Goal: Information Seeking & Learning: Learn about a topic

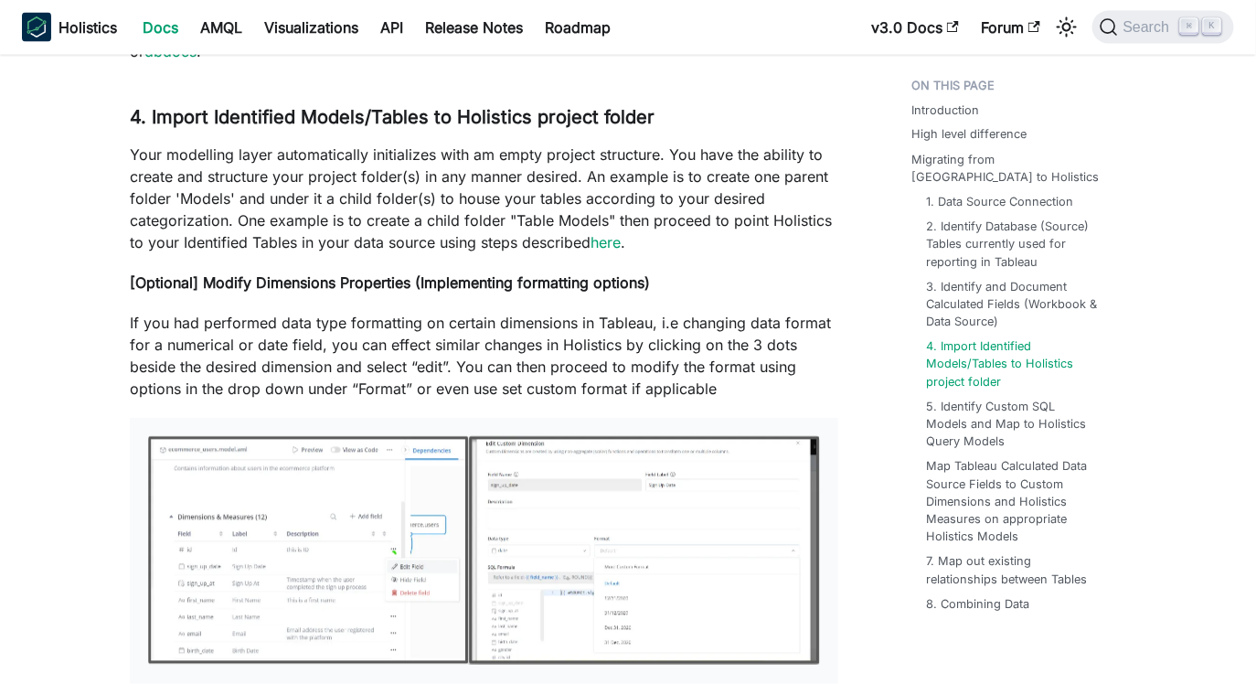
scroll to position [1041, 0]
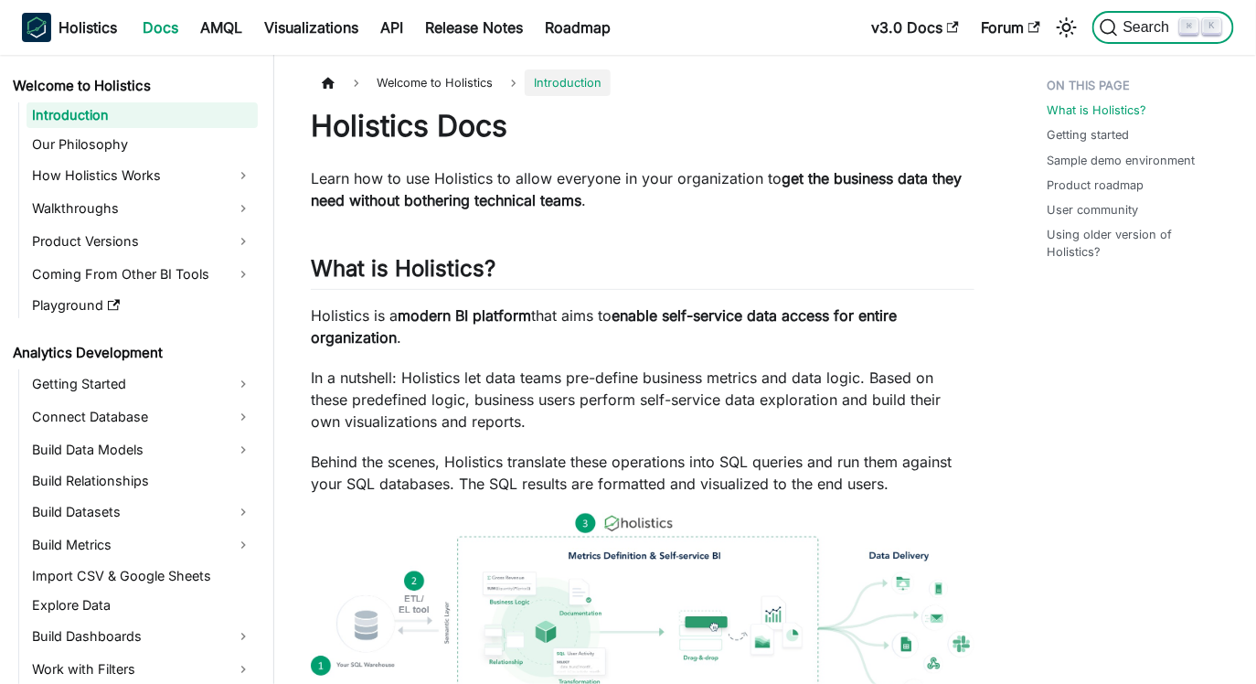
click at [1132, 20] on span "Search" at bounding box center [1149, 27] width 63 height 16
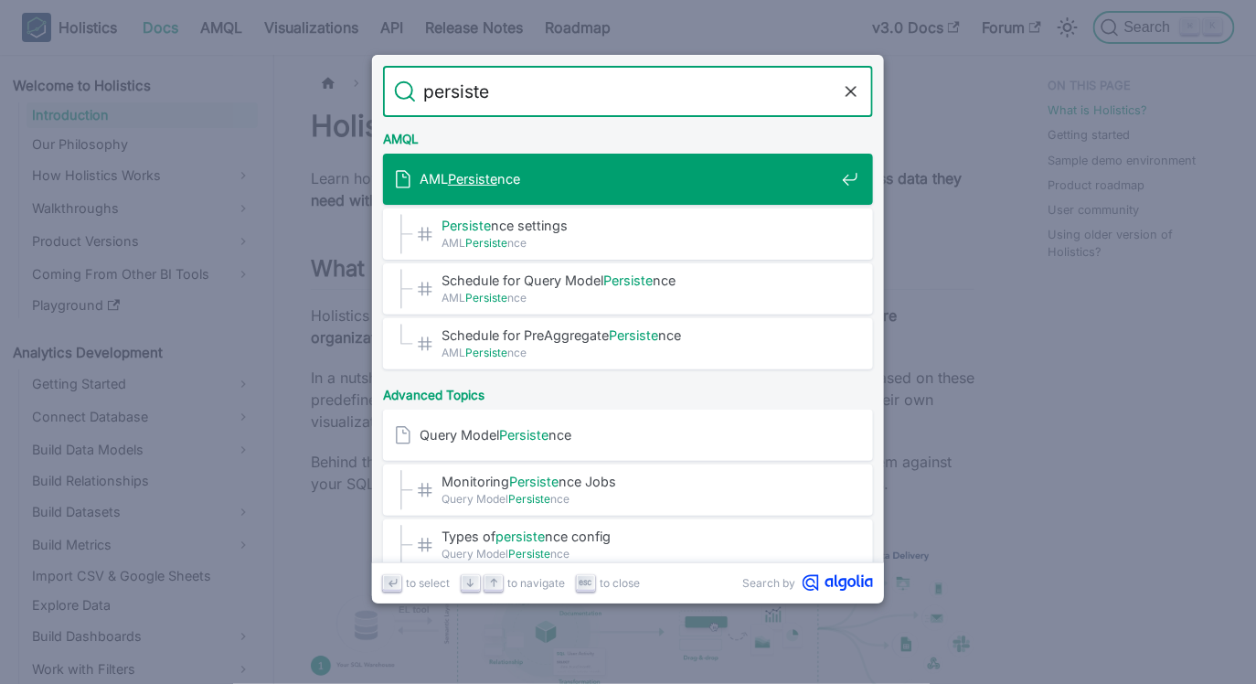
type input "persisten"
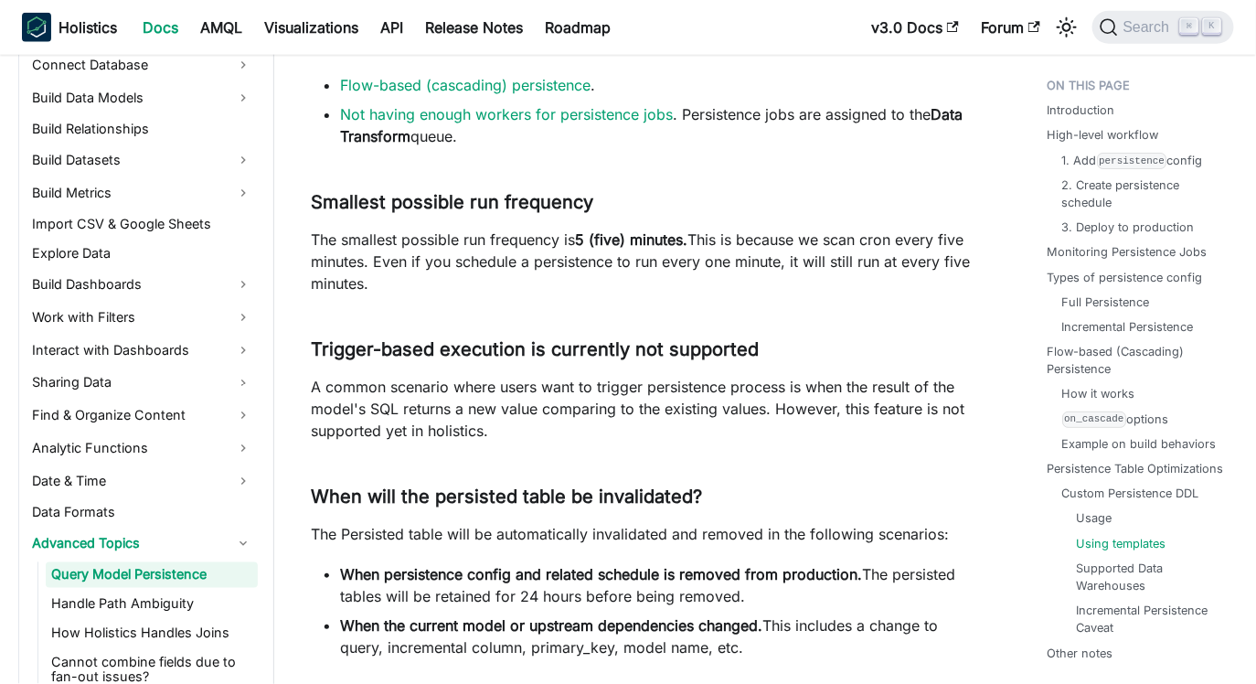
scroll to position [14858, 0]
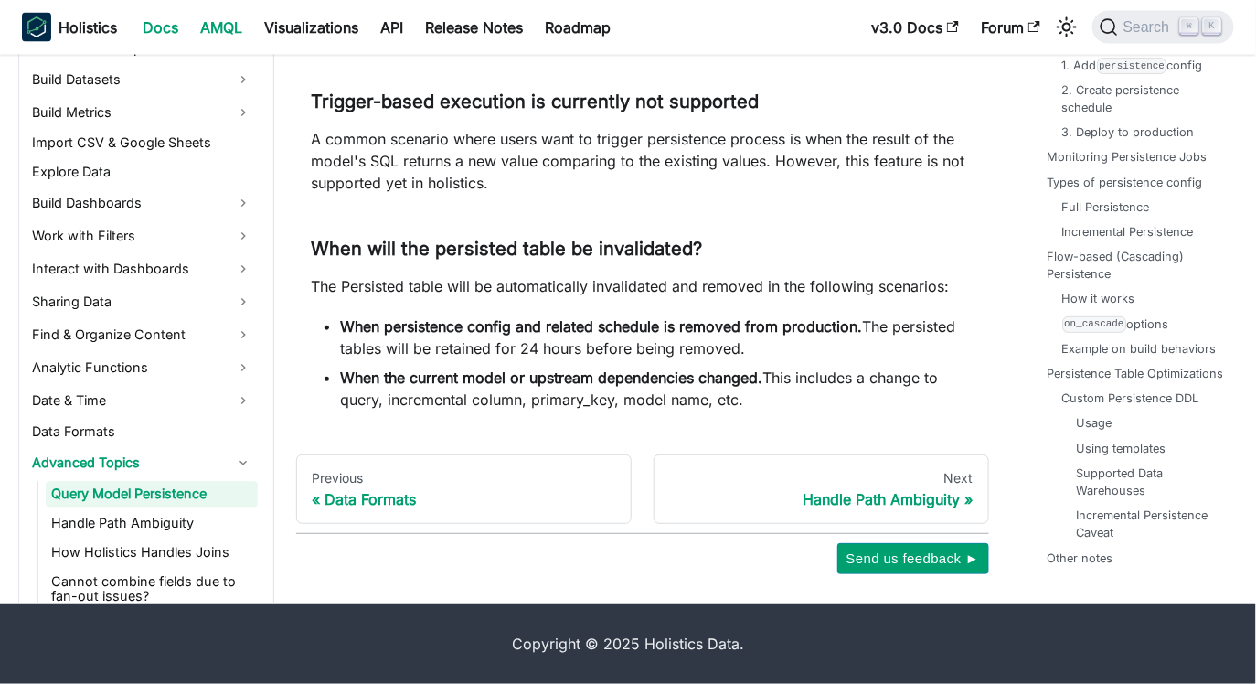
click at [227, 37] on link "AMQL" at bounding box center [221, 27] width 64 height 29
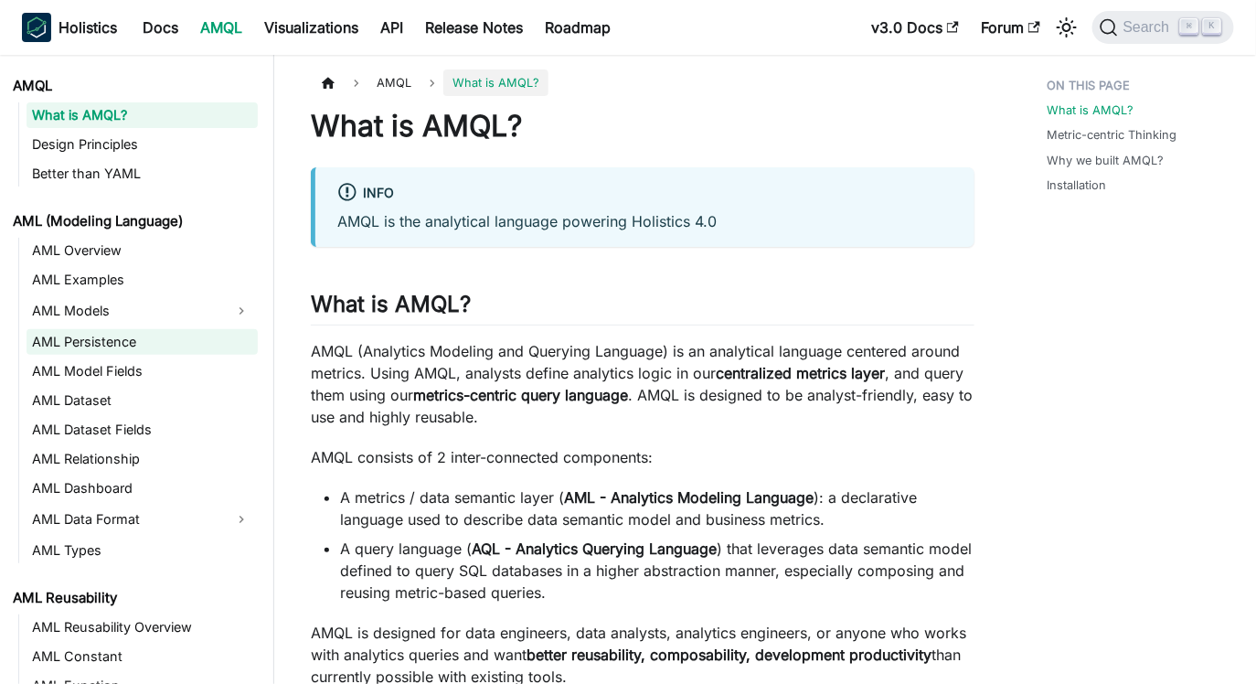
click at [143, 337] on link "AML Persistence" at bounding box center [142, 342] width 231 height 26
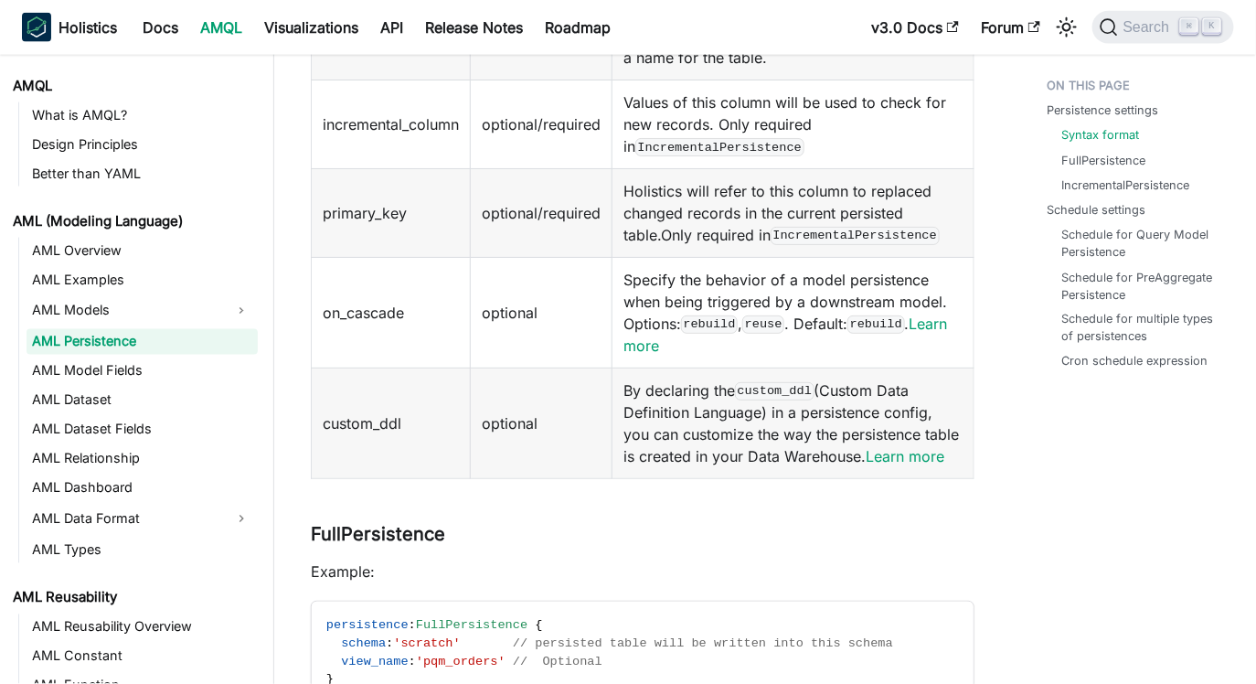
scroll to position [853, 0]
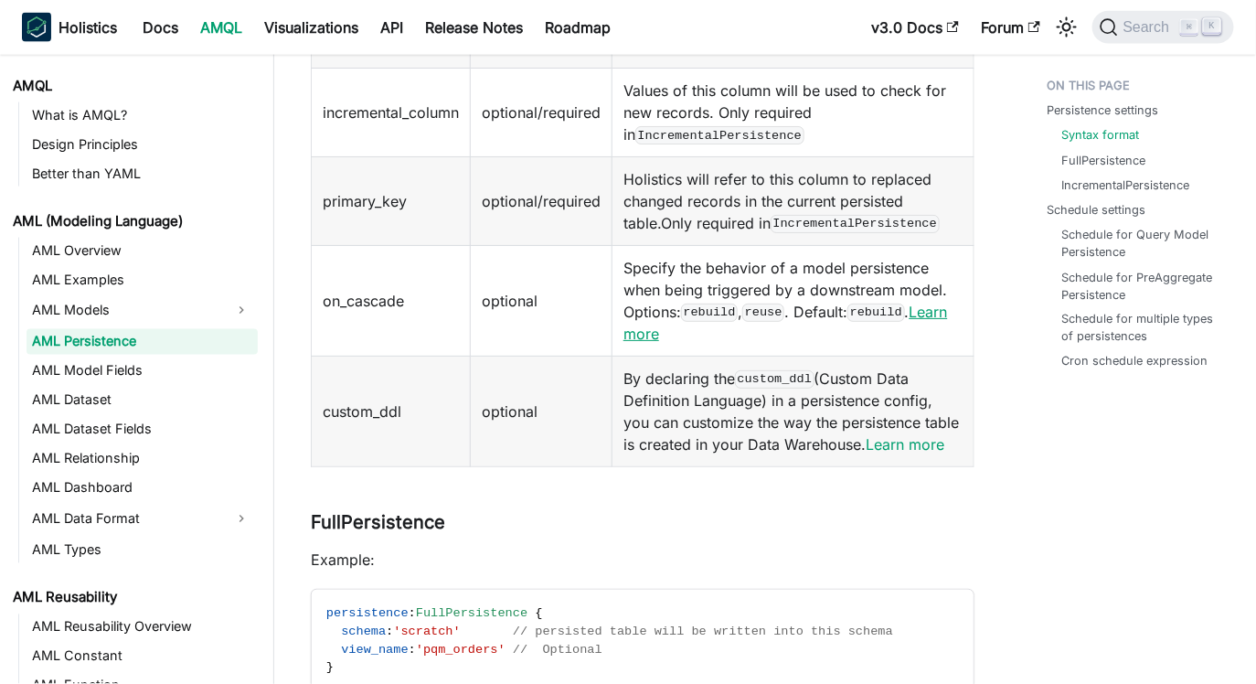
click at [674, 336] on link "Learn more" at bounding box center [785, 322] width 324 height 40
click at [913, 440] on link "Learn more" at bounding box center [904, 444] width 79 height 18
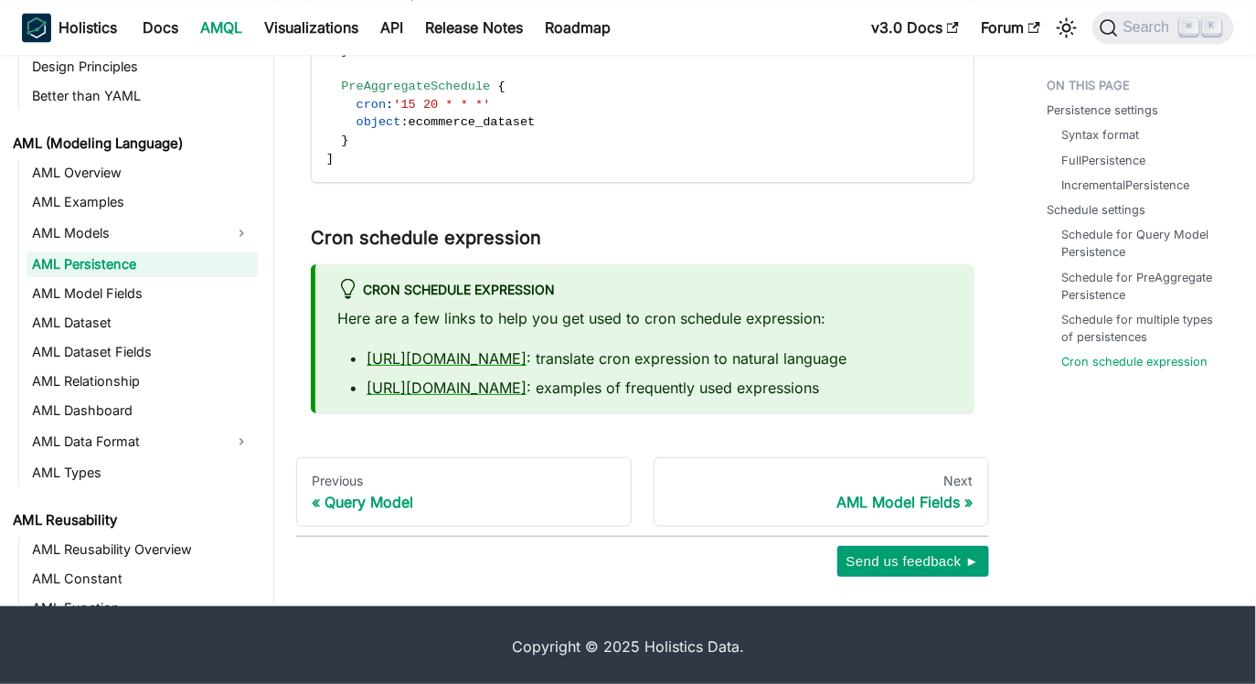
scroll to position [3495, 0]
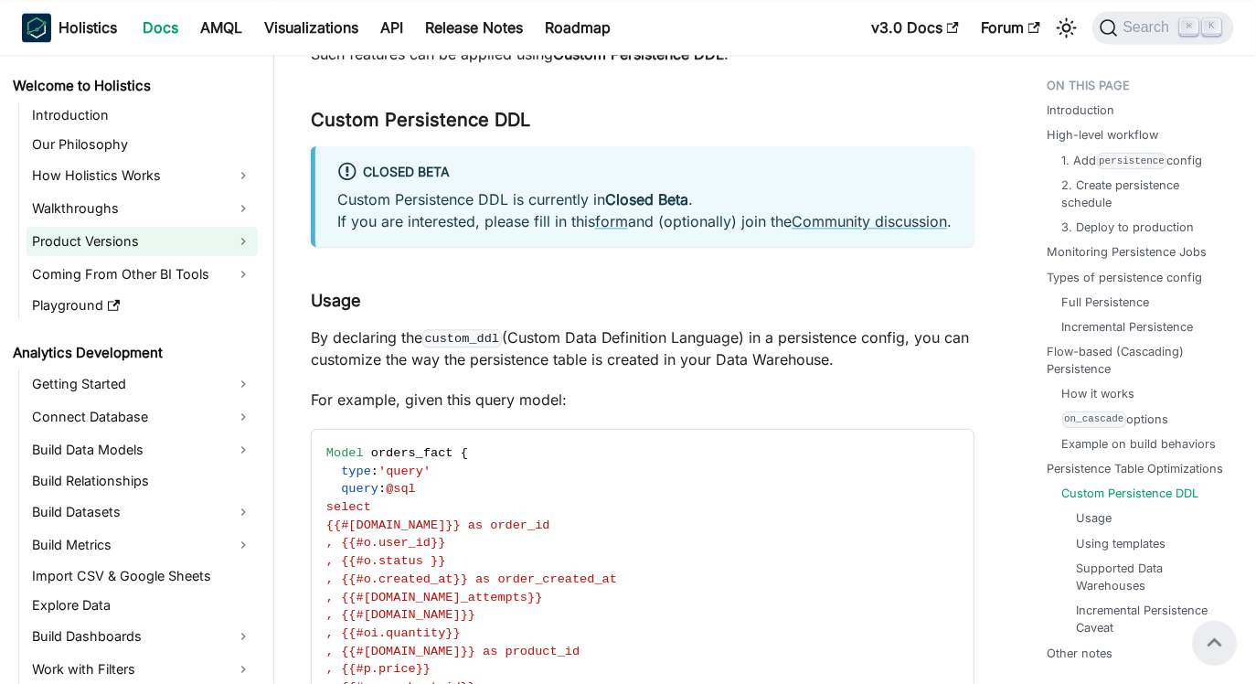
click at [230, 232] on link "Product Versions" at bounding box center [142, 241] width 231 height 29
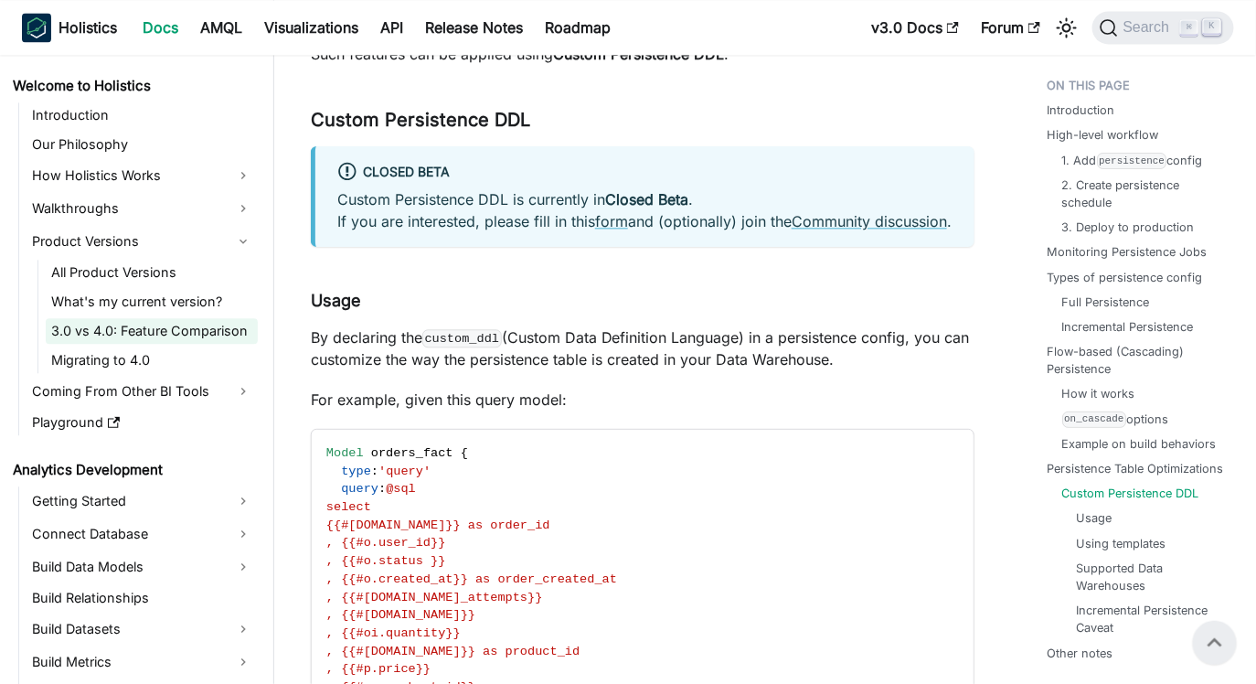
click at [188, 324] on link "3.0 vs 4.0: Feature Comparison" at bounding box center [152, 331] width 212 height 26
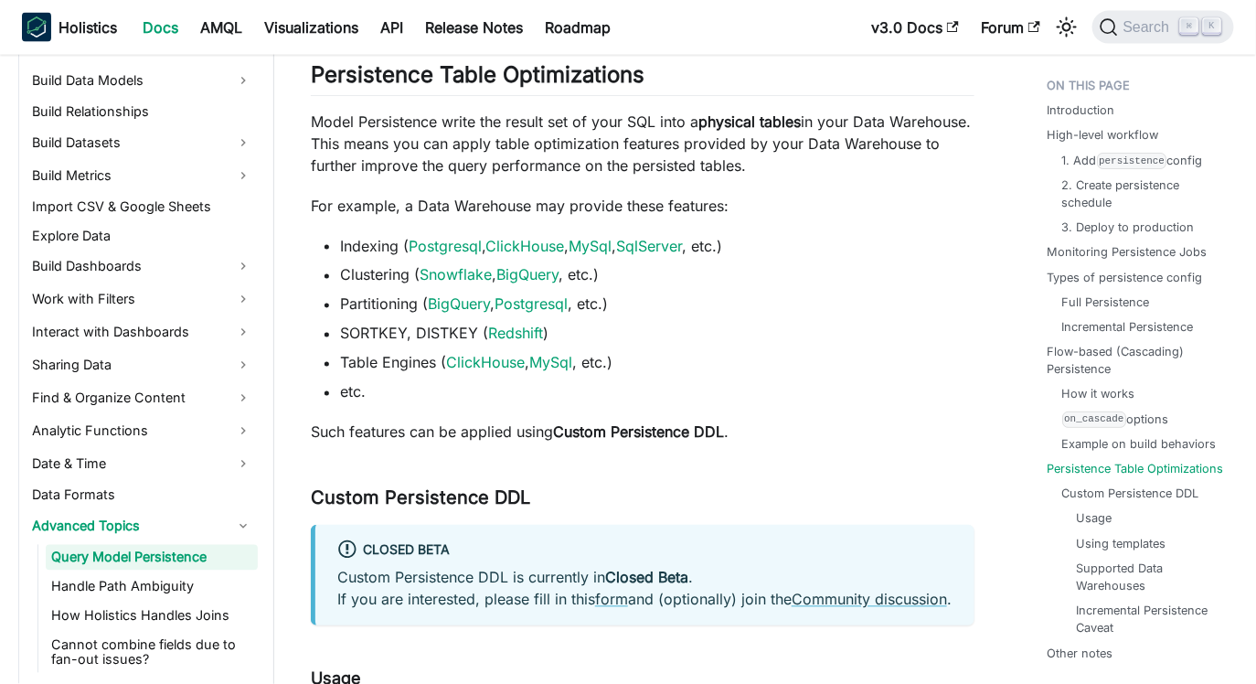
scroll to position [381, 0]
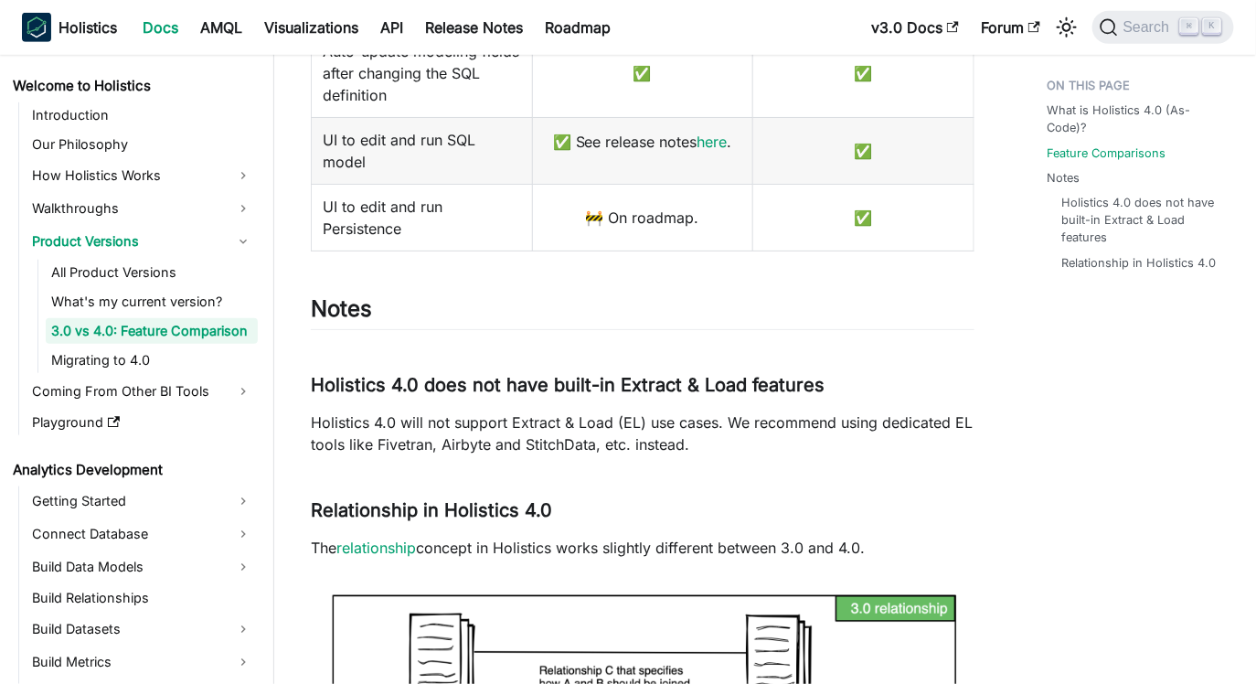
scroll to position [2666, 0]
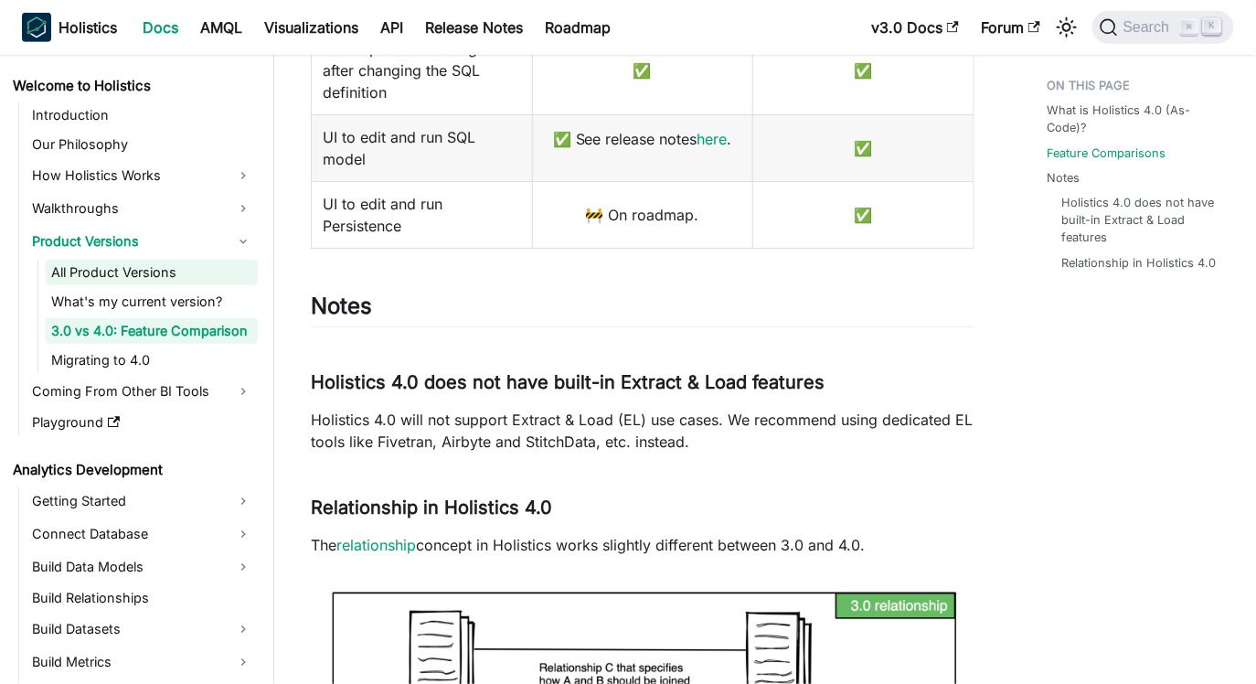
click at [163, 273] on link "All Product Versions" at bounding box center [152, 273] width 212 height 26
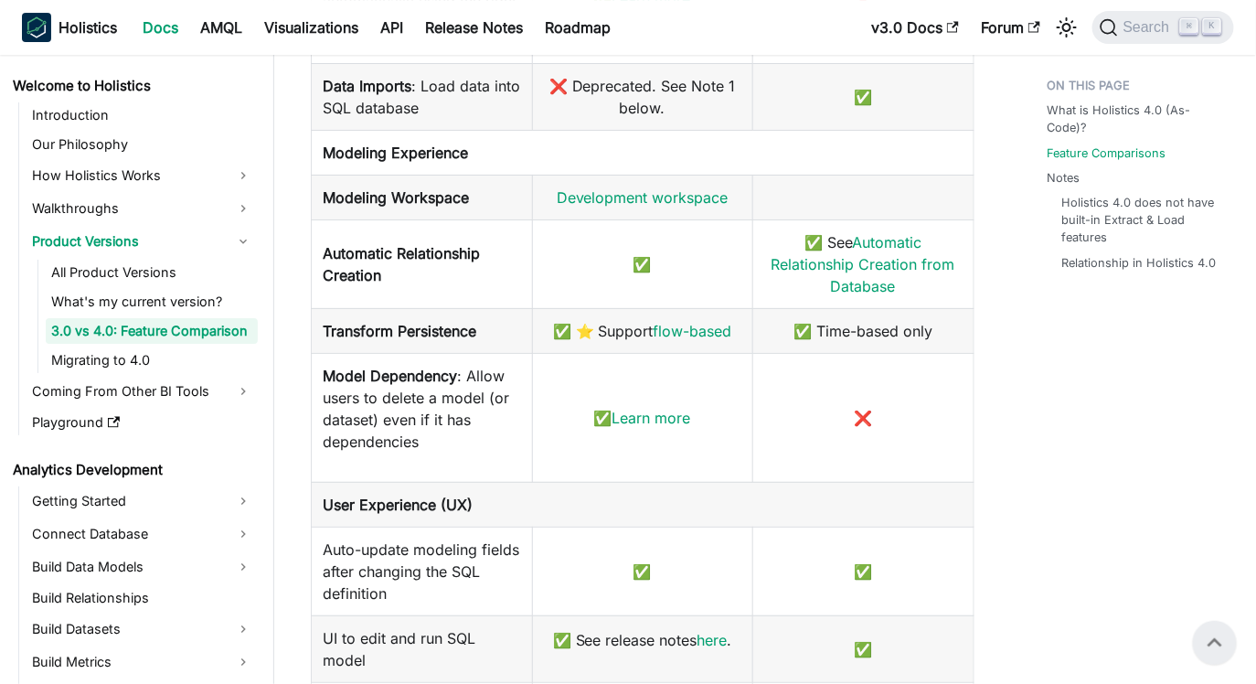
scroll to position [2158, 0]
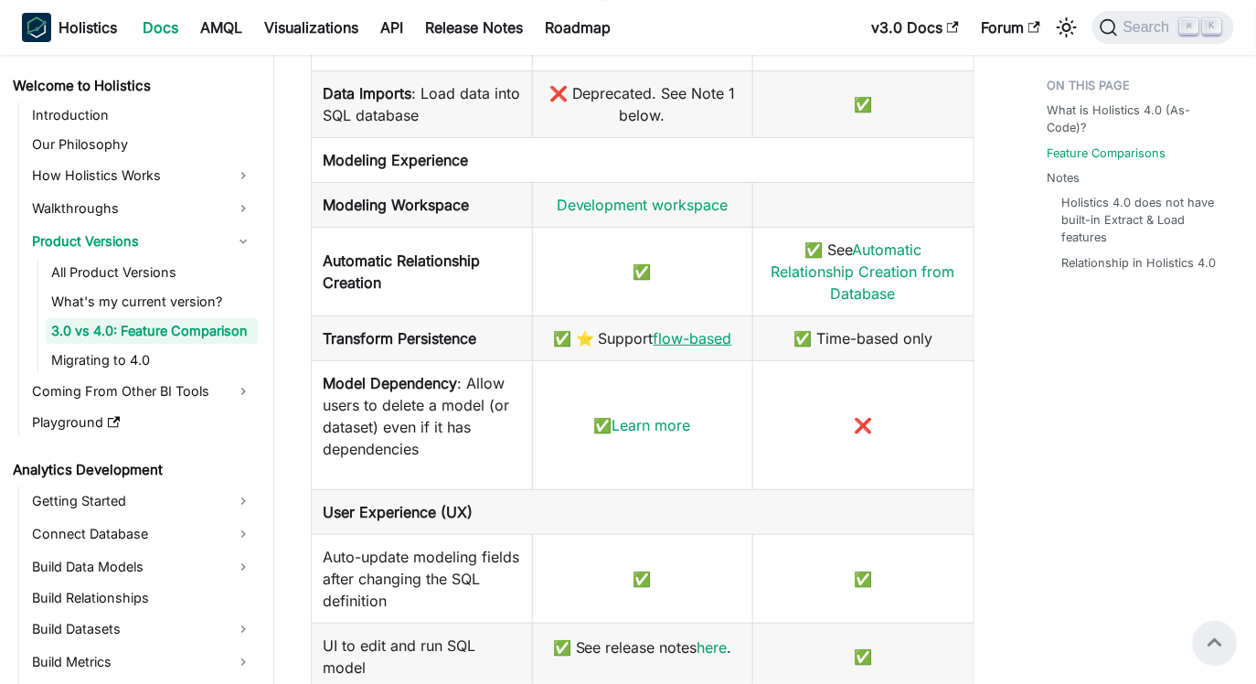
click at [667, 347] on link "flow-based" at bounding box center [692, 338] width 79 height 18
click at [668, 434] on link "Learn more" at bounding box center [651, 425] width 79 height 18
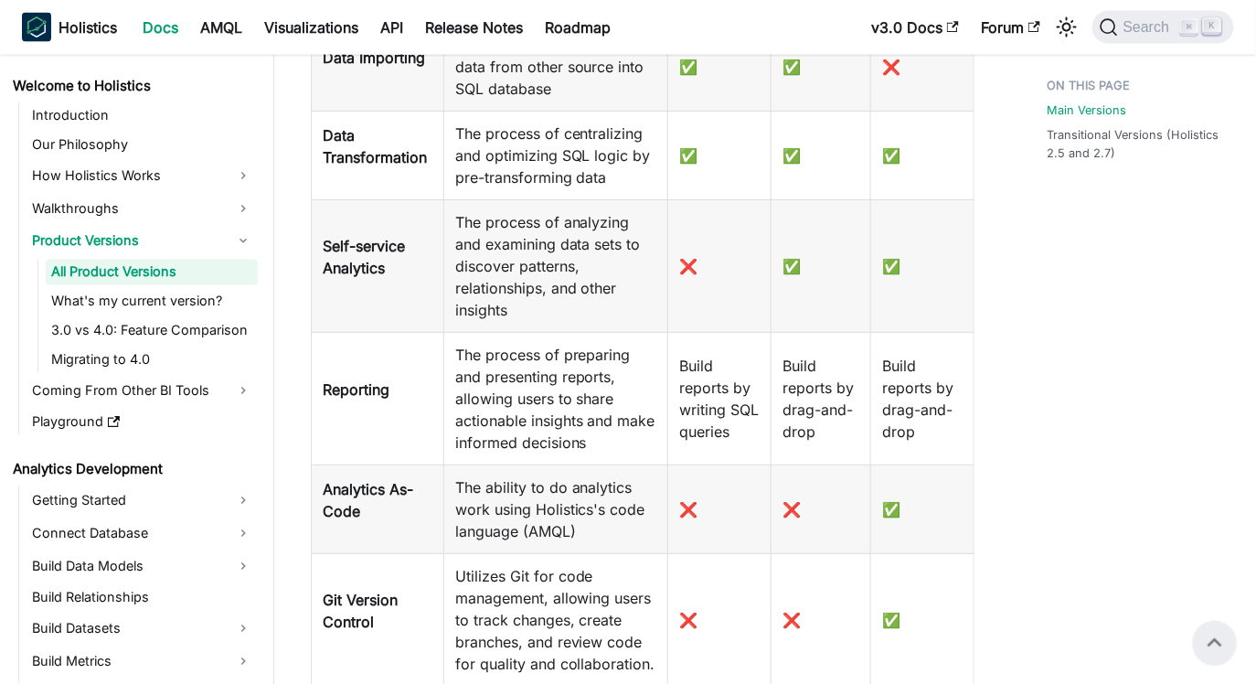
scroll to position [912, 0]
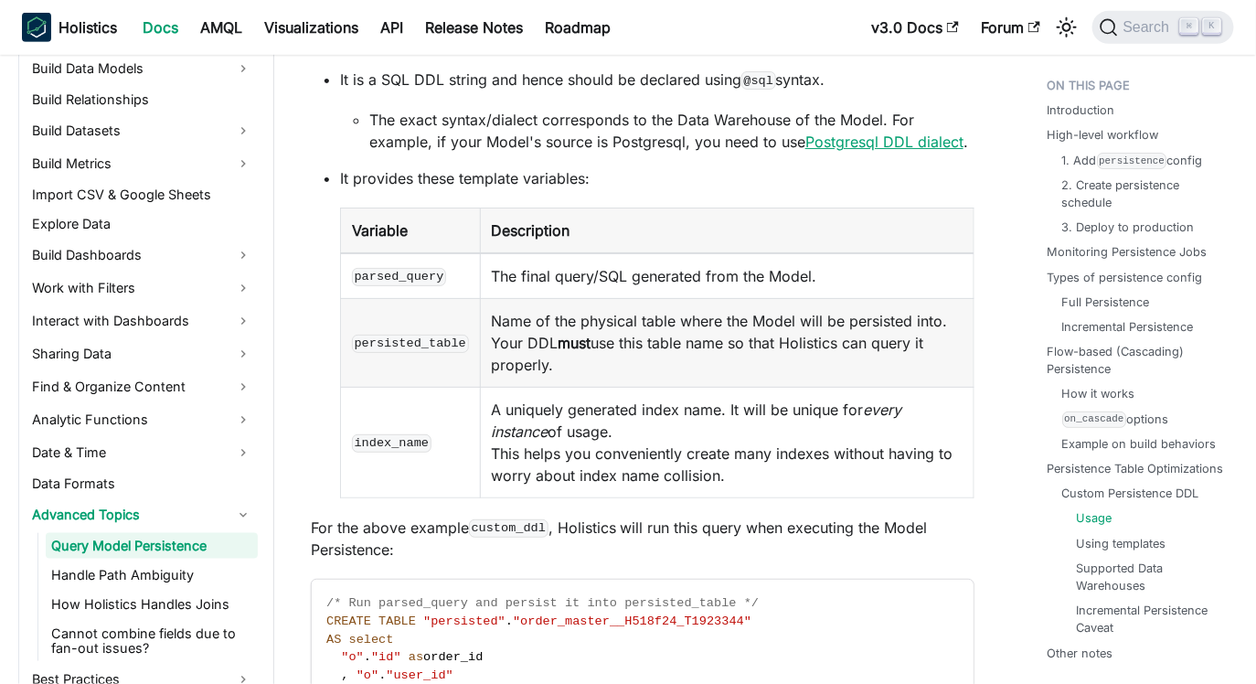
scroll to position [11869, 0]
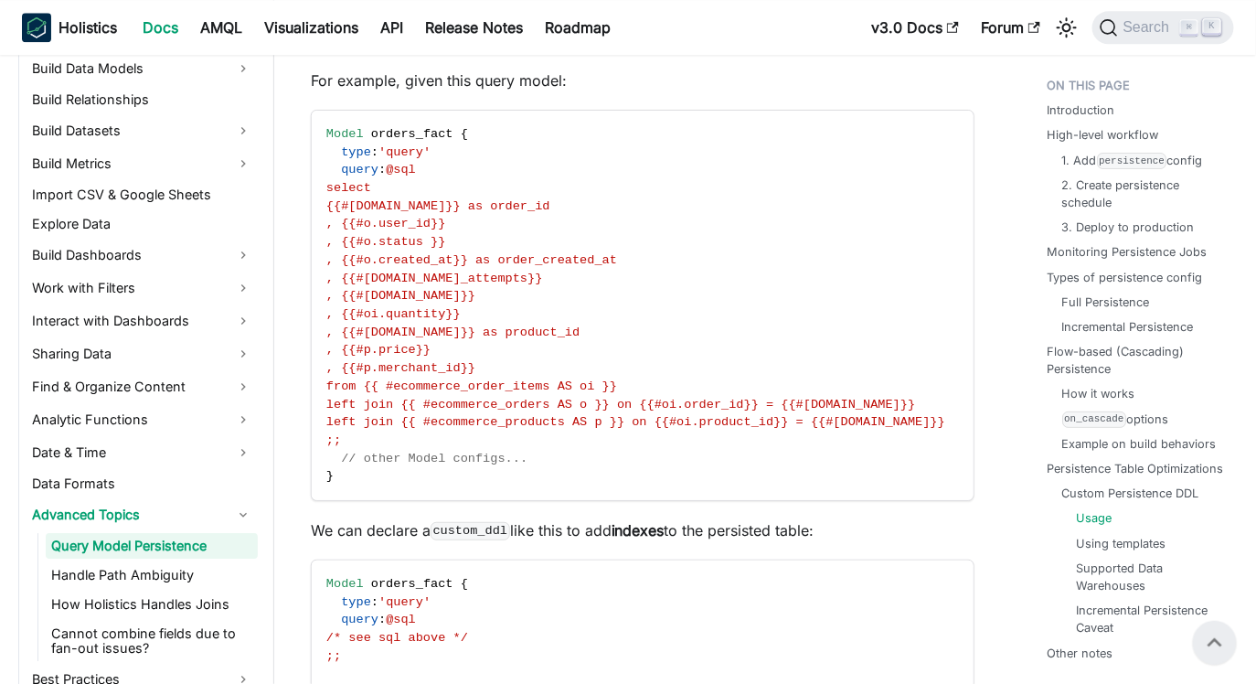
scroll to position [10195, 0]
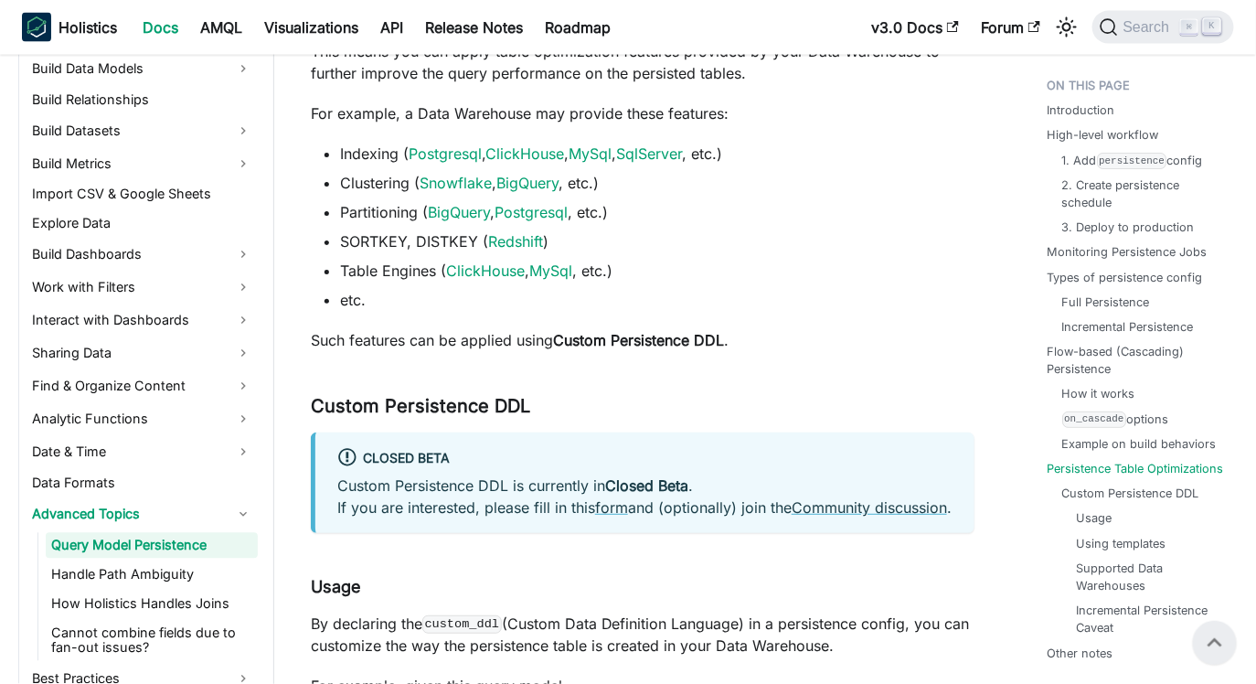
click at [778, 498] on p "Custom Persistence DDL is currently in Closed Beta . If you are interested, ple…" at bounding box center [644, 496] width 615 height 44
click at [798, 504] on p "Custom Persistence DDL is currently in Closed Beta . If you are interested, ple…" at bounding box center [644, 496] width 615 height 44
click at [812, 514] on link "Community discussion" at bounding box center [868, 507] width 155 height 18
